Goal: Communication & Community: Share content

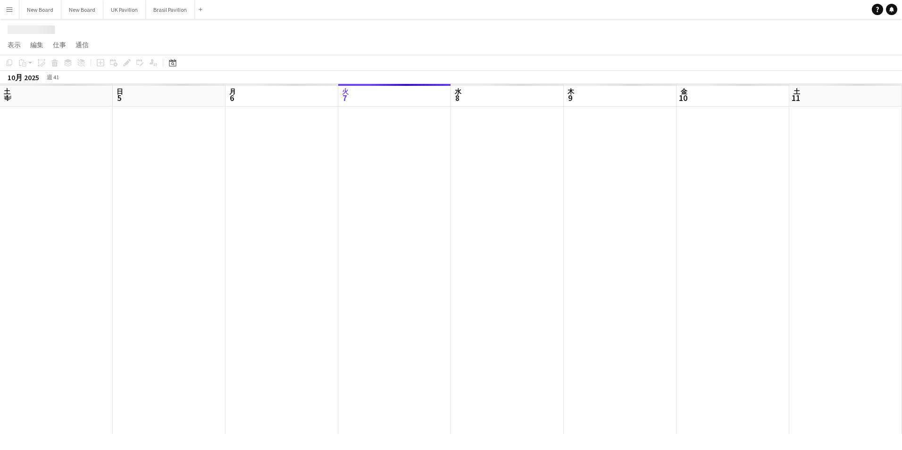
scroll to position [0, 225]
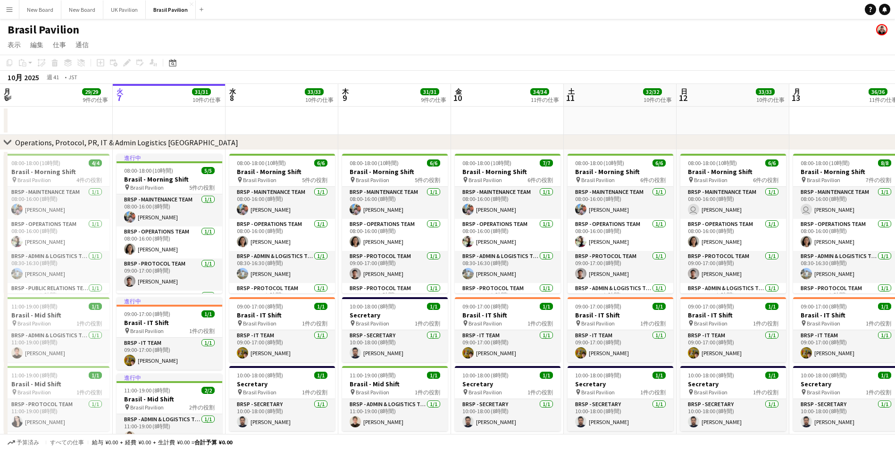
click at [696, 31] on div "Brasil Pavilion" at bounding box center [447, 28] width 895 height 18
click at [5, 9] on button "メニュー" at bounding box center [9, 9] width 19 height 19
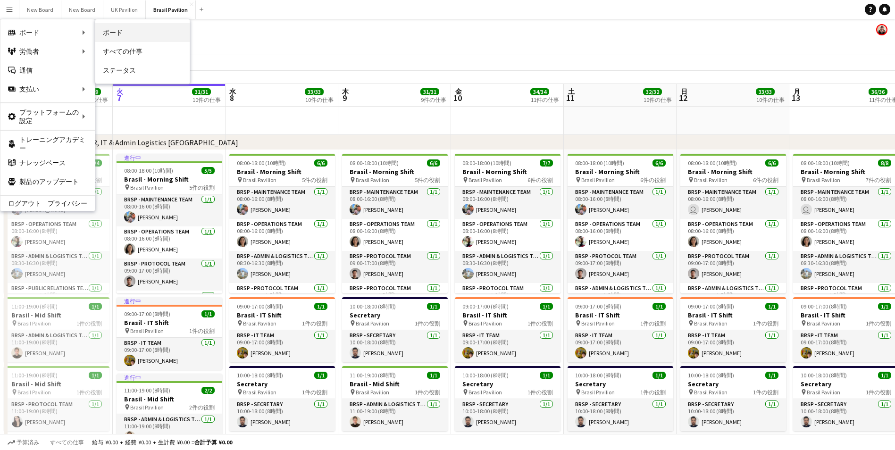
click at [132, 31] on link "ボード" at bounding box center [142, 32] width 94 height 19
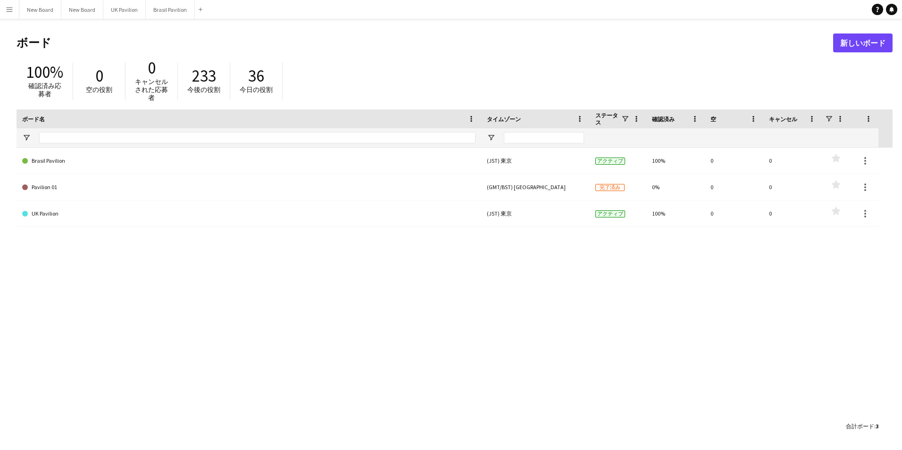
click at [15, 10] on button "メニュー" at bounding box center [9, 9] width 19 height 19
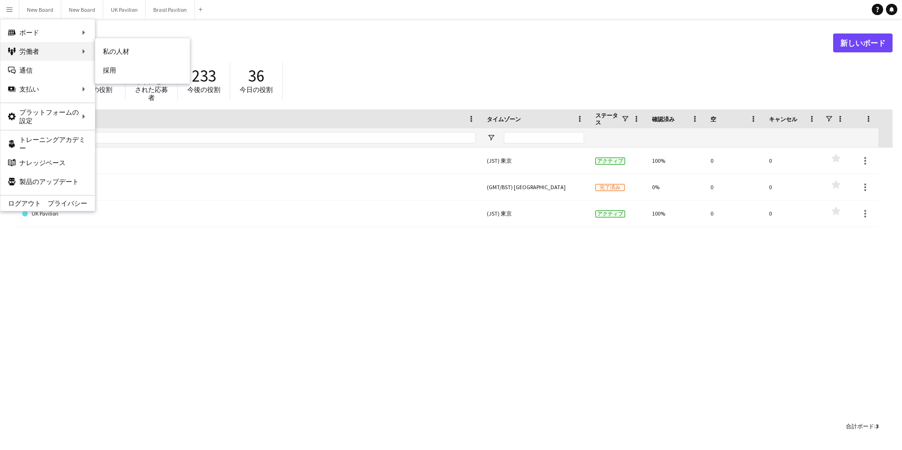
click at [73, 54] on div "労働者 労働者" at bounding box center [47, 51] width 94 height 19
click at [78, 52] on div "労働者 労働者" at bounding box center [47, 51] width 94 height 19
click at [112, 49] on link "私の人材" at bounding box center [142, 51] width 94 height 19
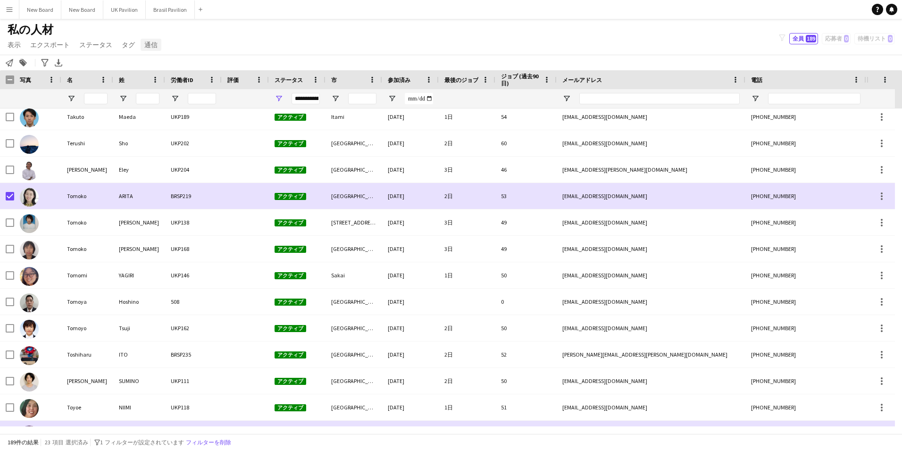
click at [144, 47] on span "通信" at bounding box center [150, 45] width 13 height 8
click at [152, 62] on span "通知を送信" at bounding box center [165, 65] width 33 height 8
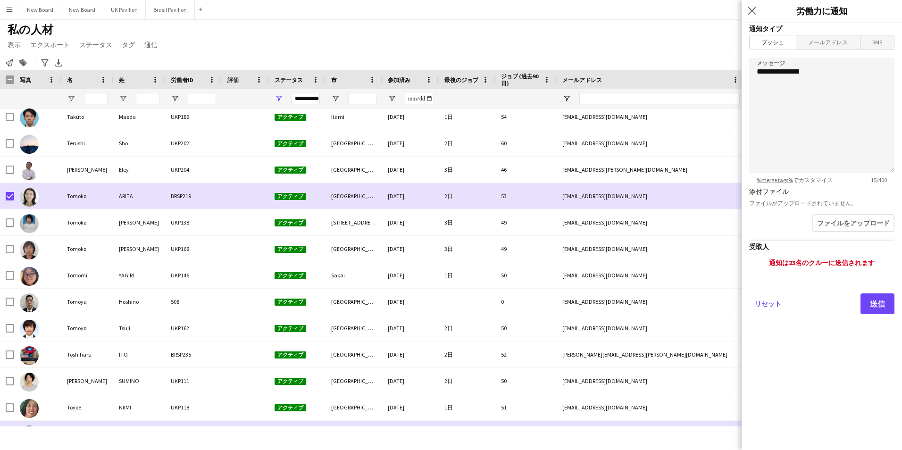
click at [831, 42] on span "メールアドレス" at bounding box center [827, 42] width 63 height 14
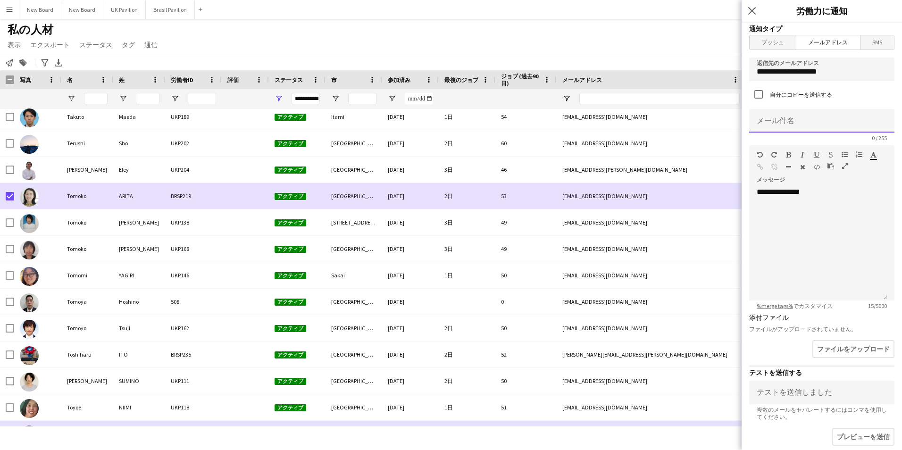
click at [801, 120] on input at bounding box center [821, 121] width 145 height 24
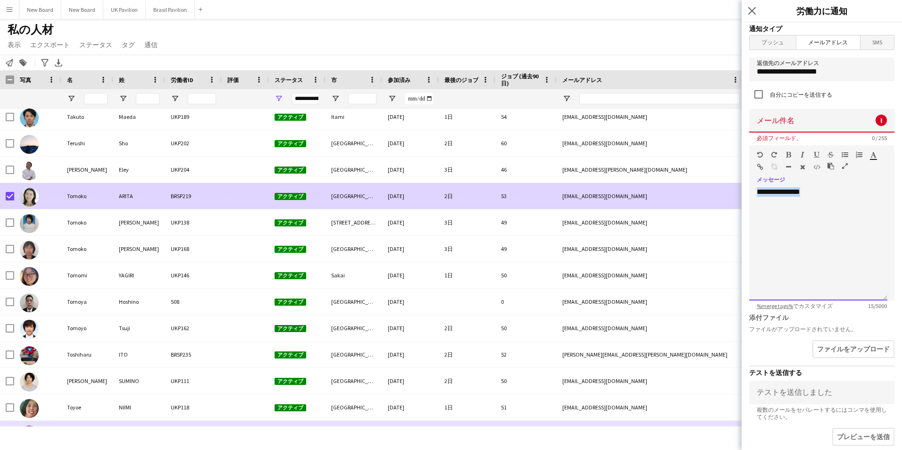
drag, startPoint x: 778, startPoint y: 193, endPoint x: 736, endPoint y: 187, distance: 42.3
click at [736, 187] on body "メニュー ボード ボード ボード すべての仕事 ステータス 労働者 労働者 私の人材 採用 通信 通信 支払い 支払い 承認 支払い レポート プラットフォー…" at bounding box center [451, 225] width 902 height 450
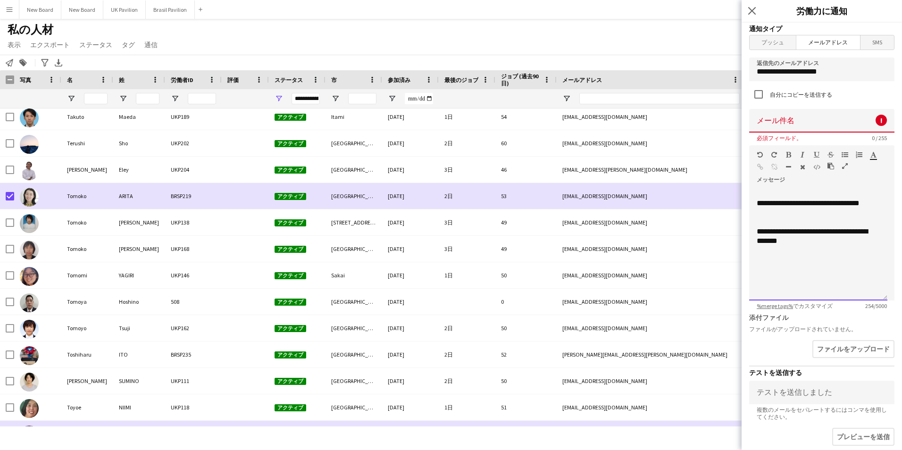
click at [763, 274] on p at bounding box center [817, 269] width 123 height 9
click at [760, 275] on p at bounding box center [817, 278] width 123 height 9
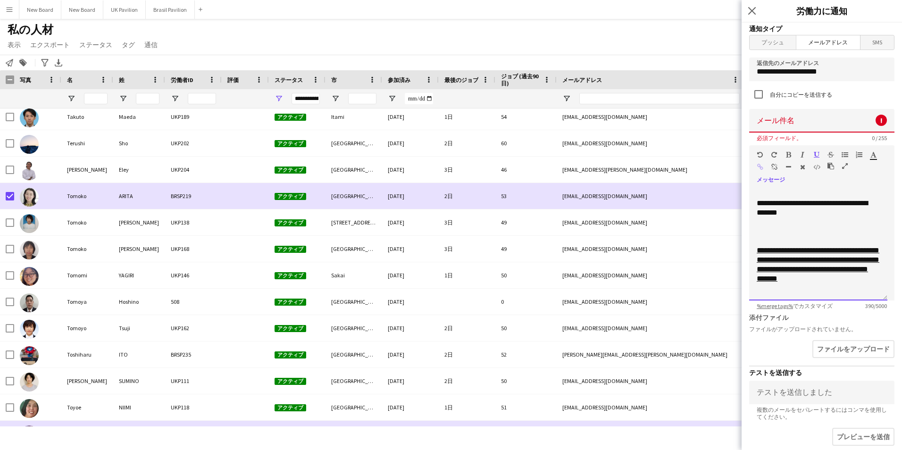
click at [759, 286] on div "**********" at bounding box center [818, 243] width 138 height 113
click at [870, 277] on p "**********" at bounding box center [817, 274] width 123 height 19
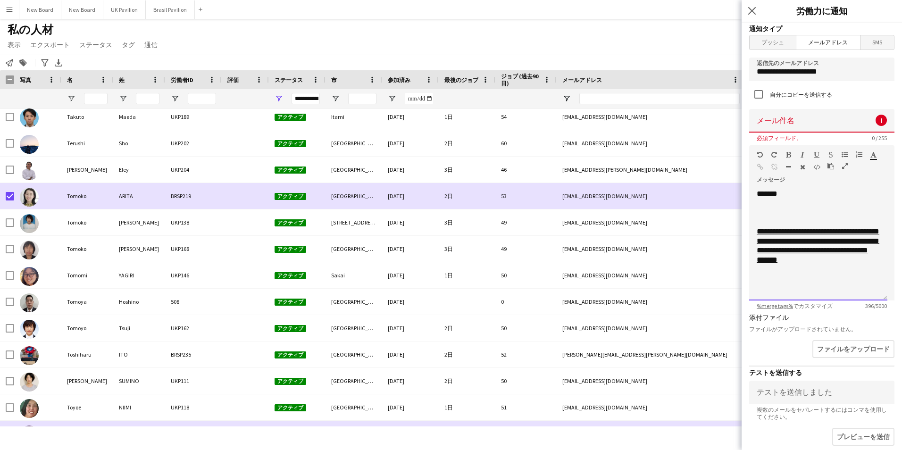
click at [761, 281] on p at bounding box center [817, 278] width 123 height 9
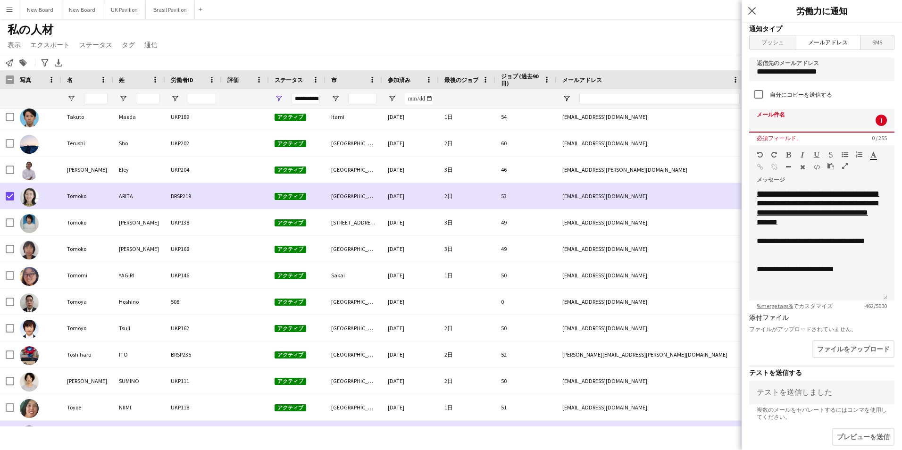
click at [789, 120] on input at bounding box center [821, 121] width 145 height 24
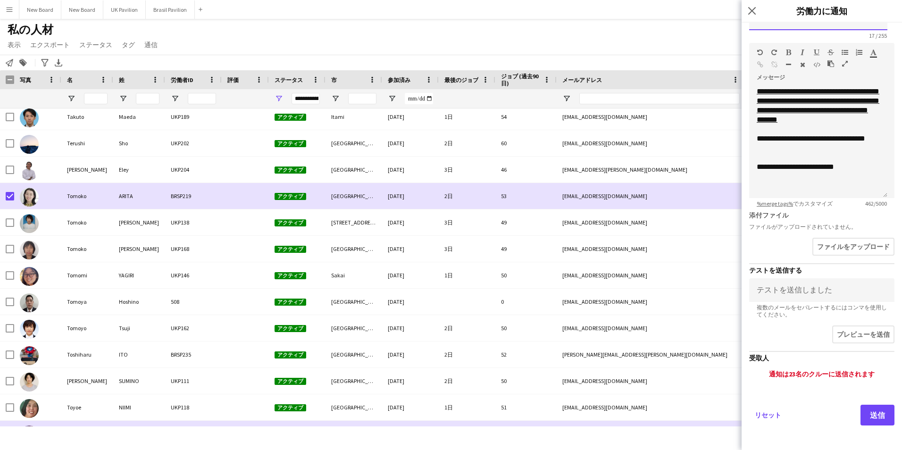
scroll to position [104, 0]
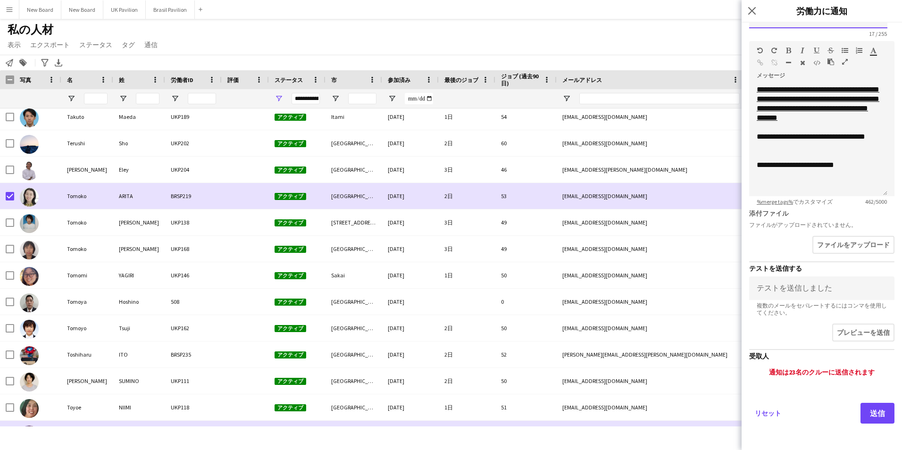
type input "**********"
click at [870, 409] on button "送信" at bounding box center [877, 413] width 34 height 21
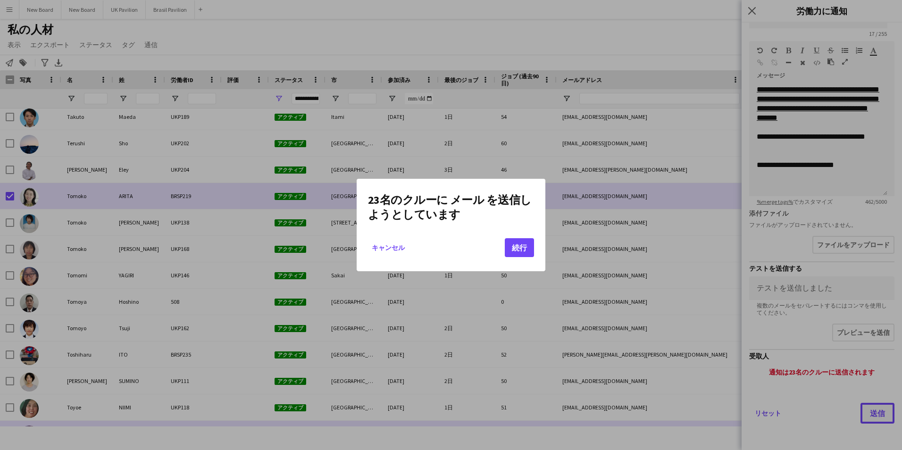
scroll to position [0, 0]
click at [523, 251] on button "続行" at bounding box center [519, 247] width 29 height 19
